Goal: Obtain resource: Obtain resource

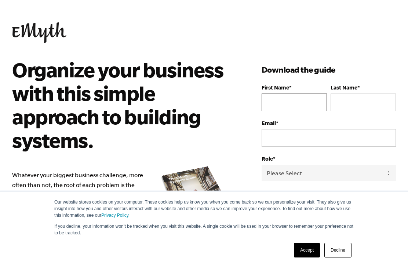
click at [291, 101] on input "First Name *" at bounding box center [294, 103] width 65 height 18
type input "[EMAIL_ADDRESS][DOMAIN_NAME]"
type input "[PERSON_NAME]"
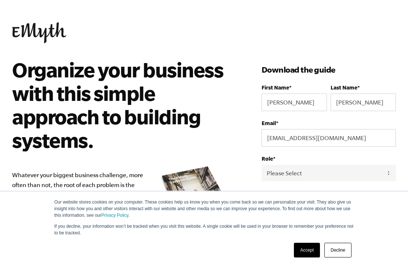
click at [283, 178] on select "Please Select Owner Partner / Co-Owner Executive Employee / Other" at bounding box center [329, 173] width 134 height 17
select select "Owner"
click at [303, 251] on link "Accept" at bounding box center [307, 250] width 26 height 15
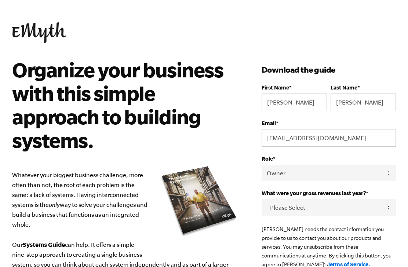
click at [286, 207] on select "- Please Select - 0-75K 76-150K 151-275K 276-500K 501-750K 751-1M 1-2.5M 2.5-5M…" at bounding box center [329, 207] width 134 height 17
select select "276-500K"
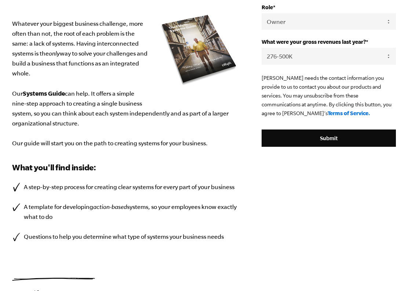
scroll to position [167, 0]
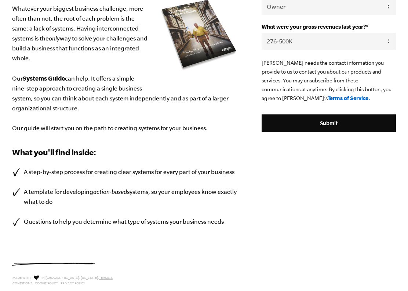
click at [306, 123] on input "Submit" at bounding box center [329, 123] width 134 height 18
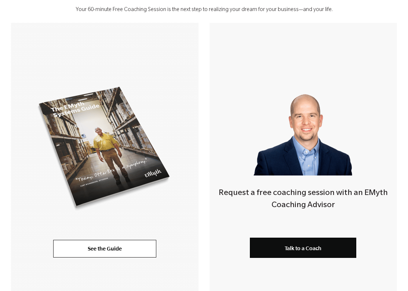
scroll to position [123, 0]
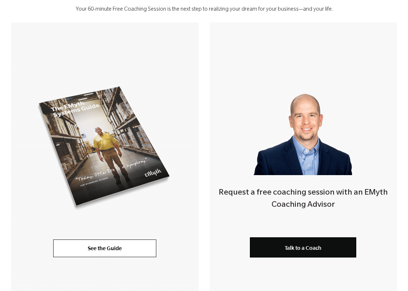
click at [94, 252] on link "See the Guide" at bounding box center [104, 248] width 103 height 18
